Goal: Task Accomplishment & Management: Manage account settings

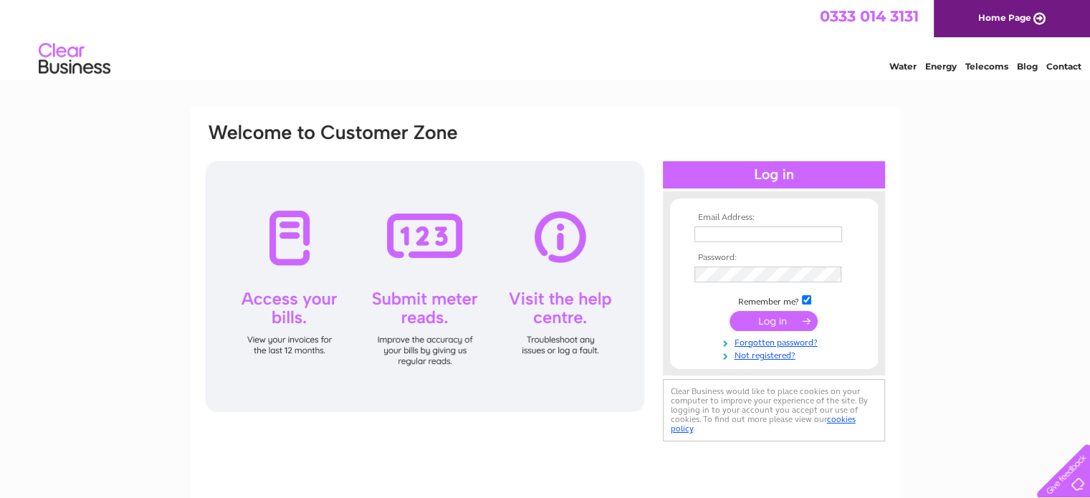
type input "collinscarpets@hotmail.co.uk"
click at [764, 322] on input "submit" at bounding box center [774, 321] width 88 height 20
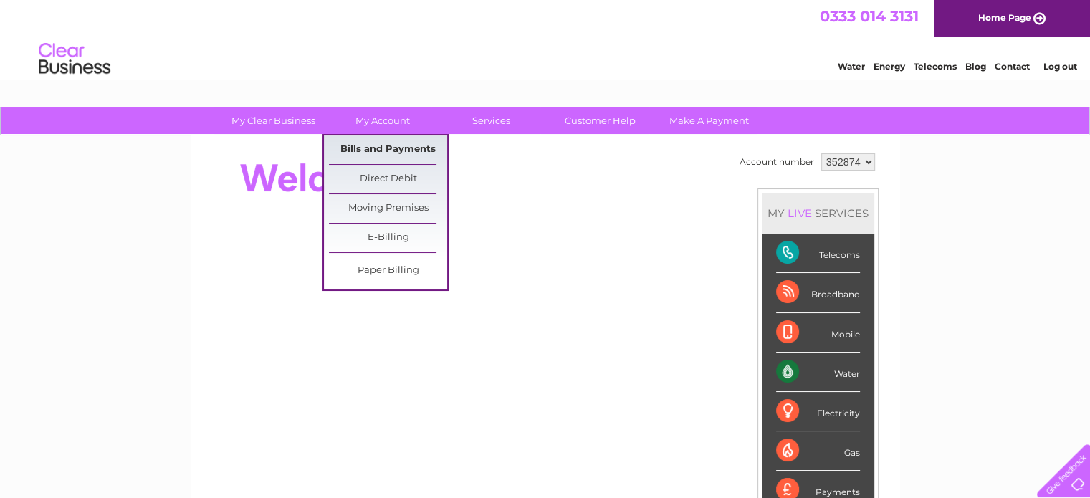
click at [384, 143] on link "Bills and Payments" at bounding box center [388, 150] width 118 height 29
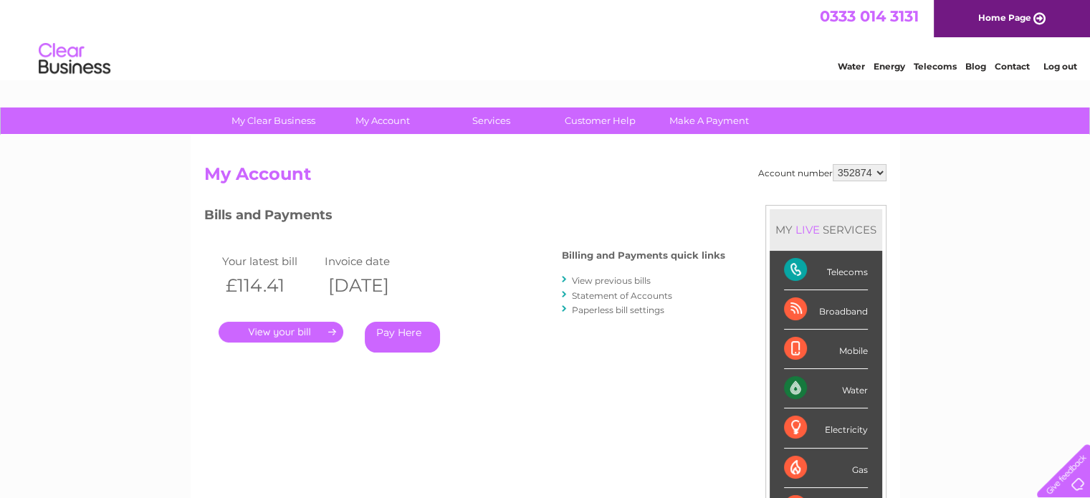
click at [605, 280] on link "View previous bills" at bounding box center [611, 280] width 79 height 11
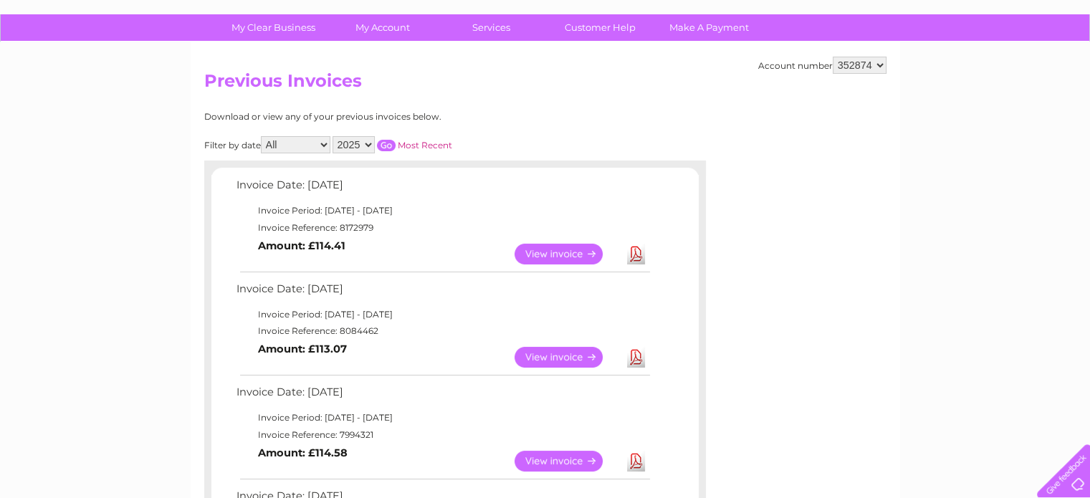
scroll to position [72, 0]
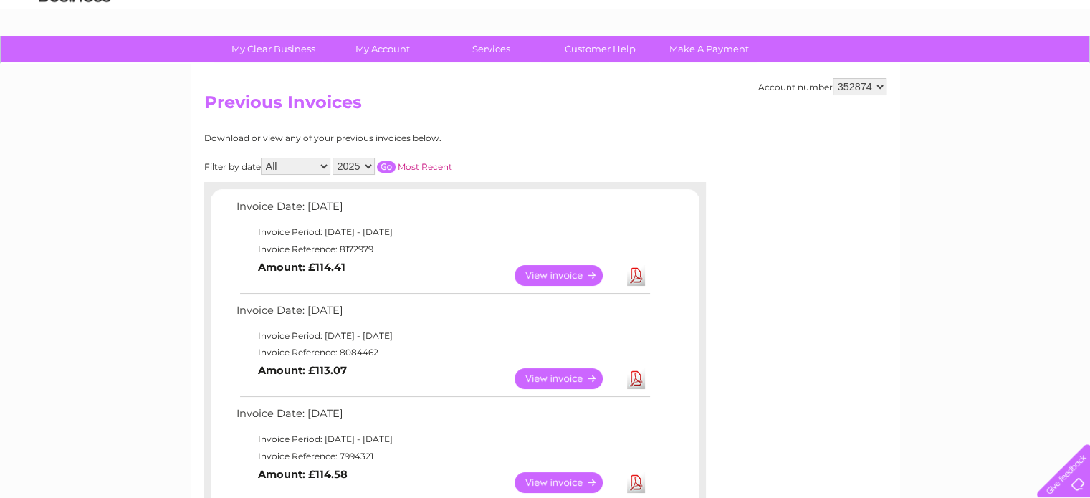
click at [574, 277] on link "View" at bounding box center [567, 275] width 105 height 21
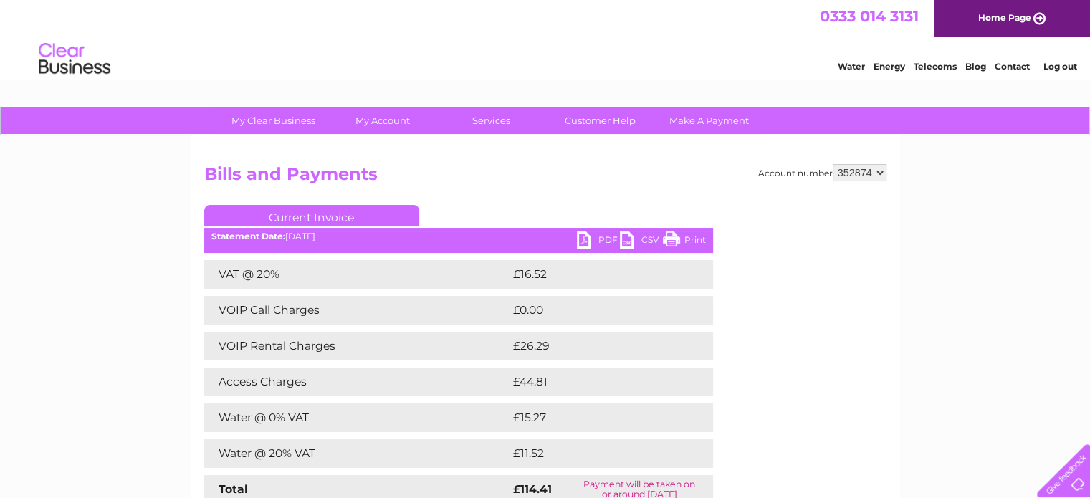
click at [360, 214] on link "Current Invoice" at bounding box center [311, 216] width 215 height 22
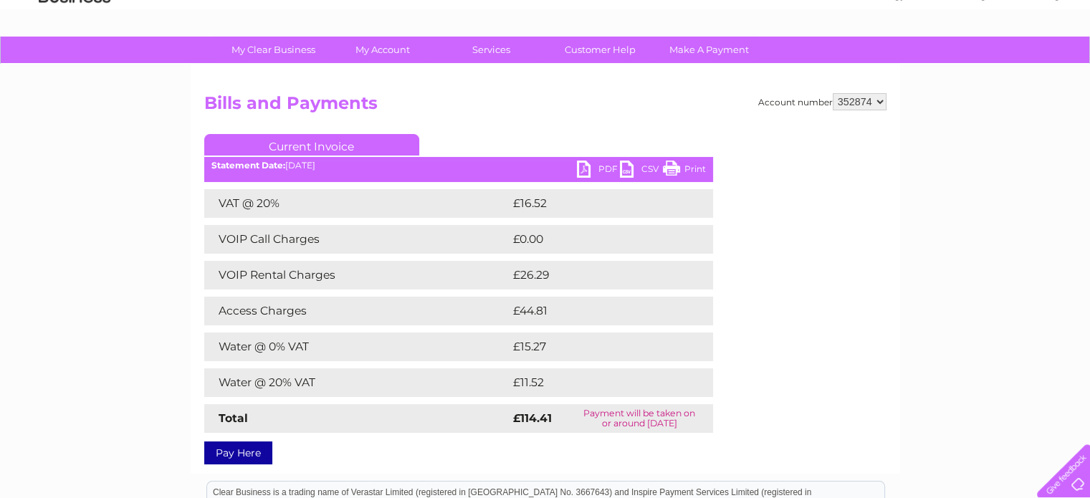
scroll to position [72, 0]
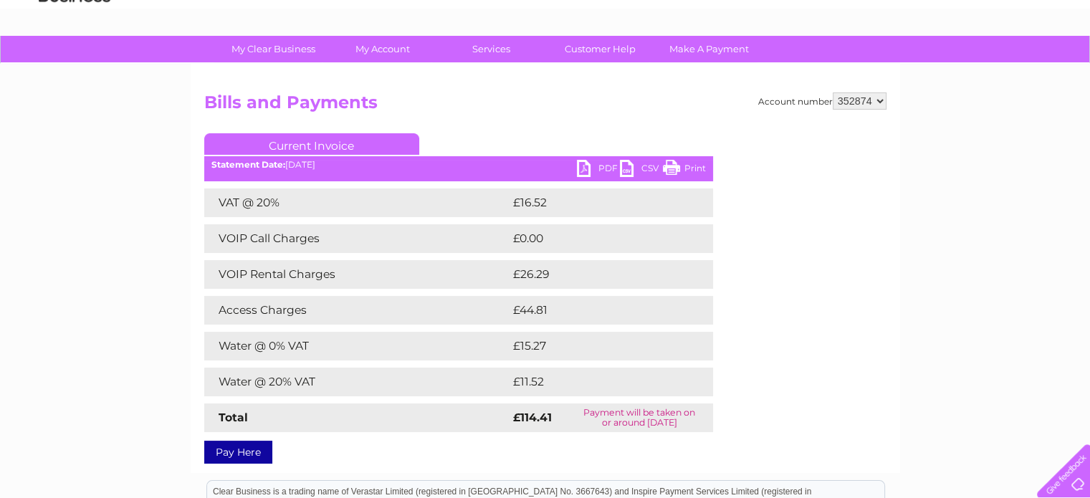
click at [589, 165] on link "PDF" at bounding box center [598, 170] width 43 height 21
